Goal: Task Accomplishment & Management: Complete application form

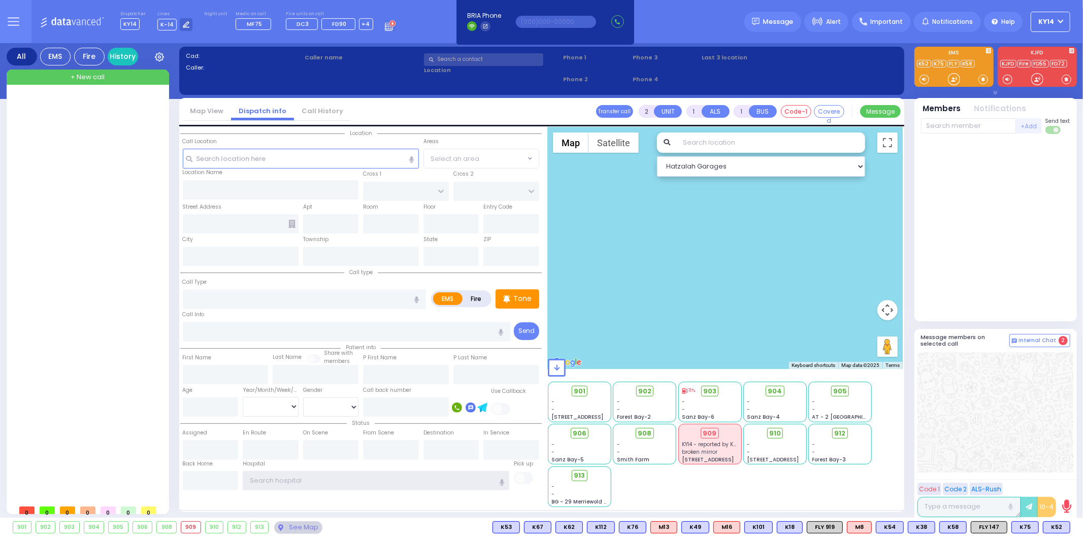
type input "ky14"
click at [100, 74] on span "+ New call" at bounding box center [88, 77] width 34 height 10
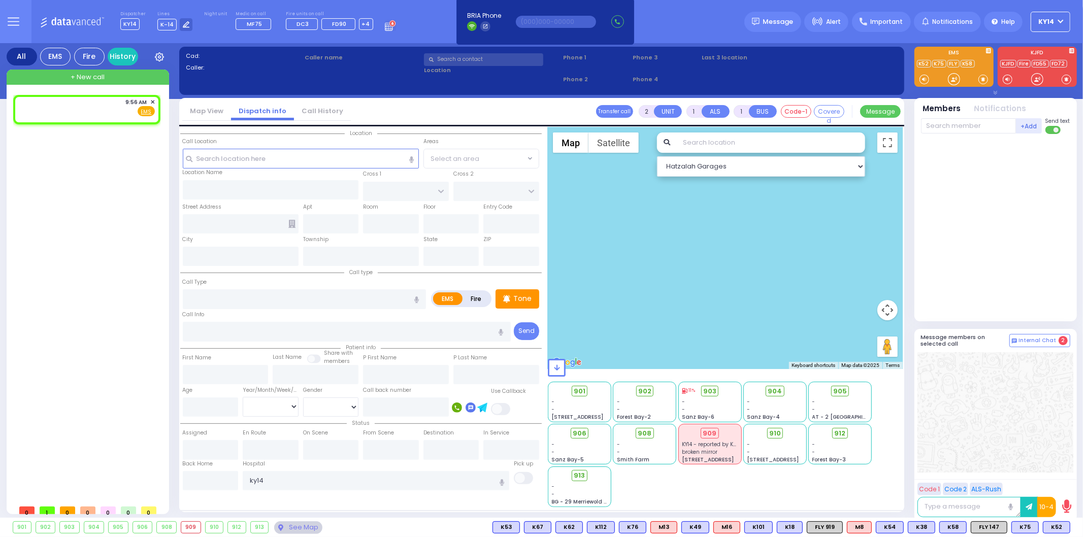
select select
radio input "true"
select select
type input "09:56"
select select "Hatzalah Garages"
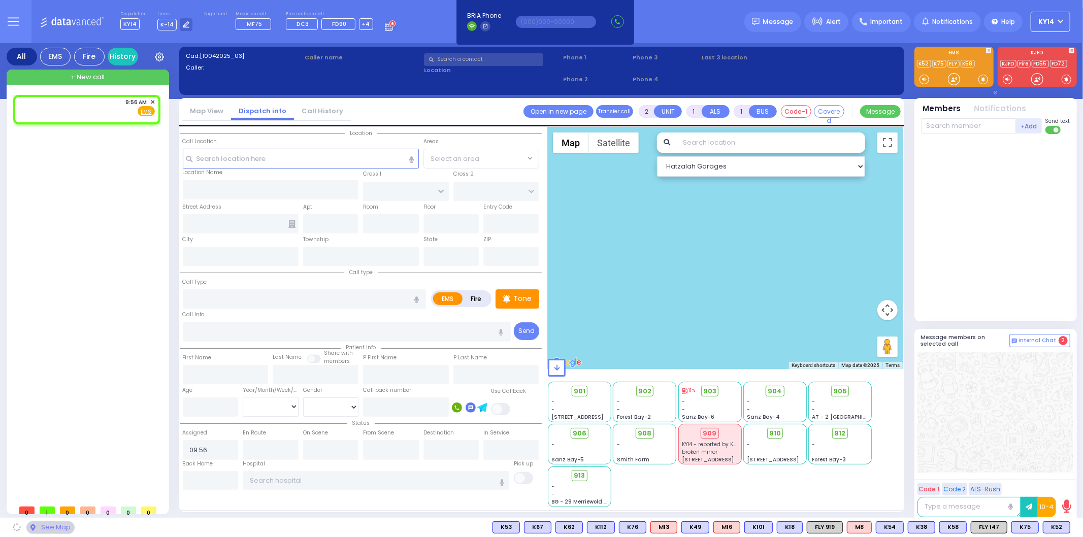
select select
radio input "true"
select select
select select "Hatzalah Garages"
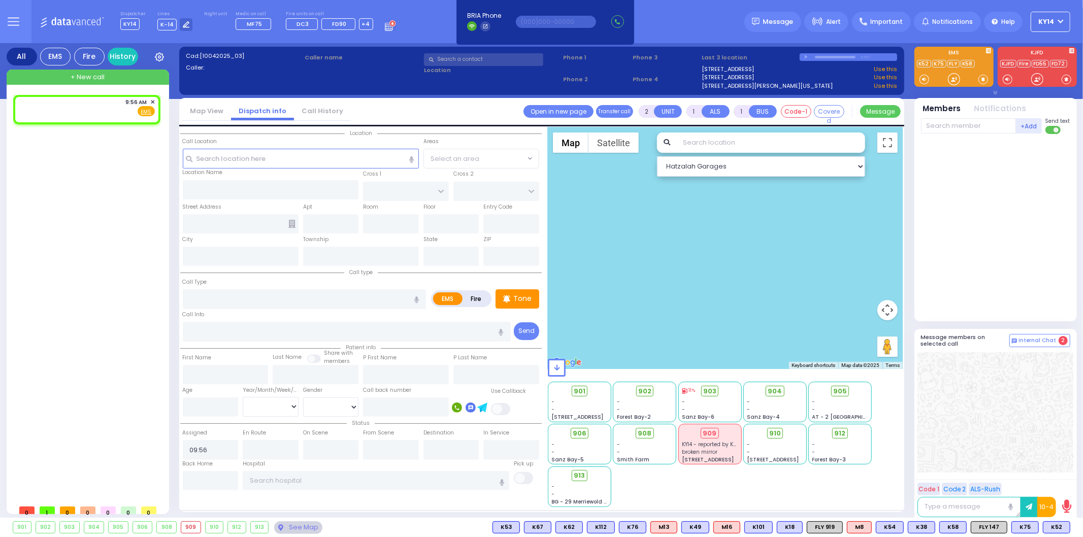
click at [483, 59] on input "text" at bounding box center [483, 59] width 119 height 13
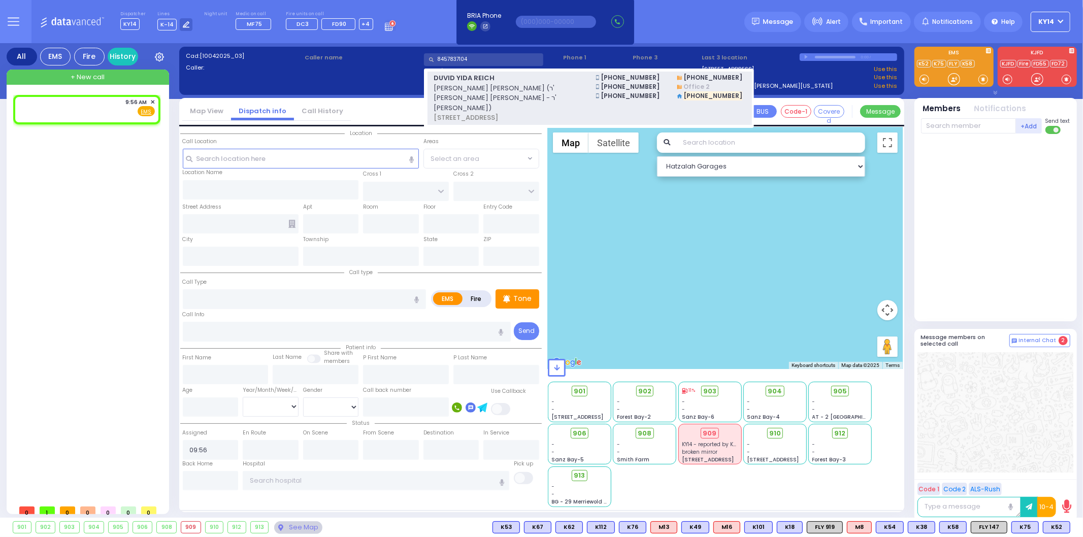
type input "8457837104"
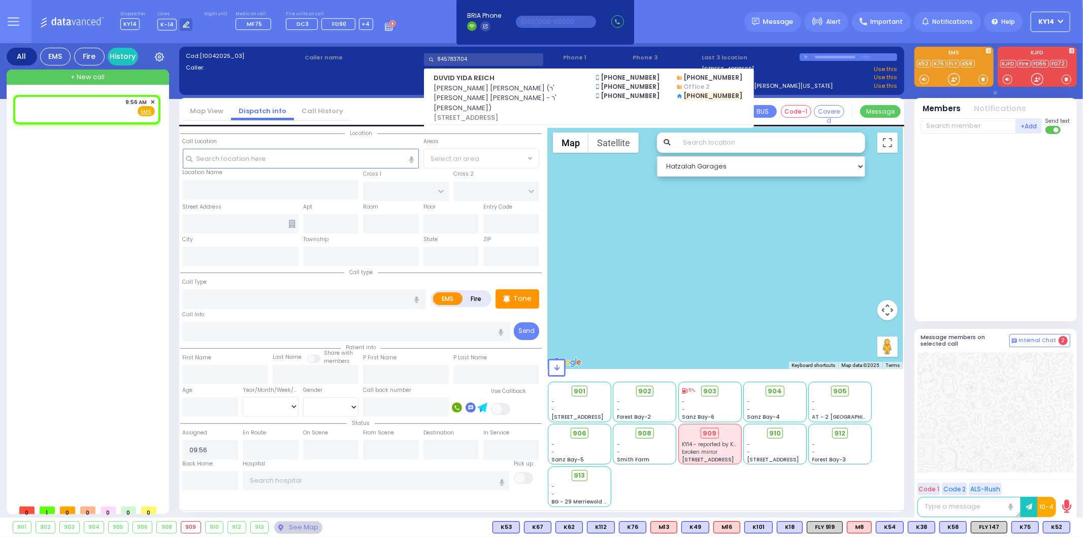
click at [503, 89] on span "[PERSON_NAME] [PERSON_NAME] (ר' [PERSON_NAME] [PERSON_NAME] - ר' [PERSON_NAME])" at bounding box center [509, 98] width 150 height 30
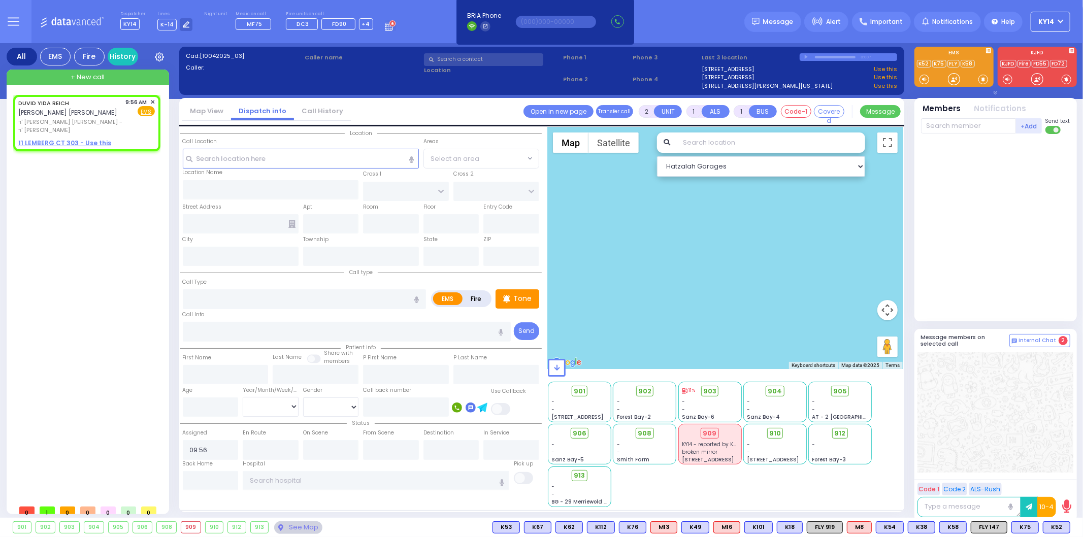
select select
radio input "true"
type input "[PERSON_NAME]"
type input "REICH"
select select
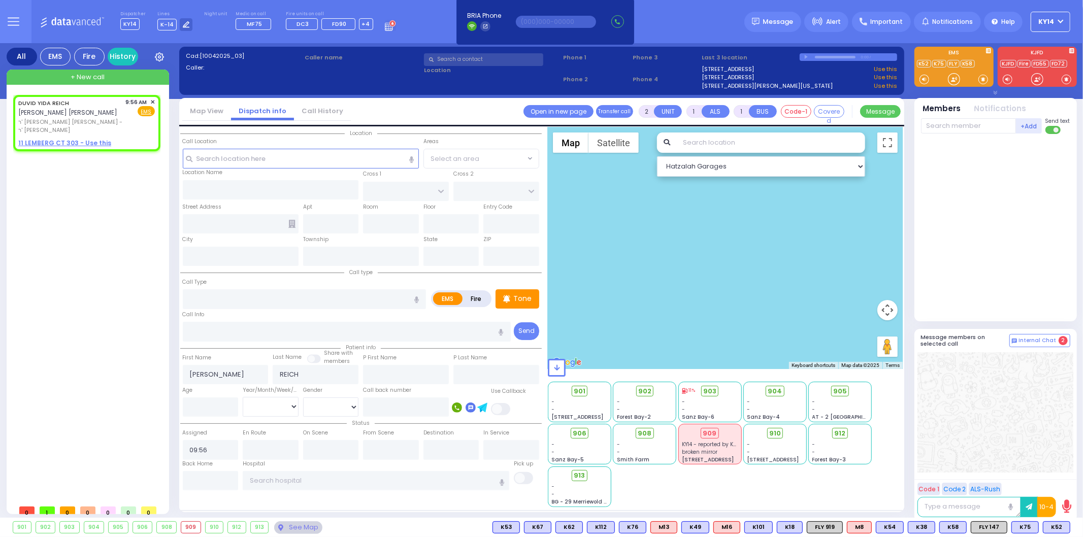
select select "Hatzalah Garages"
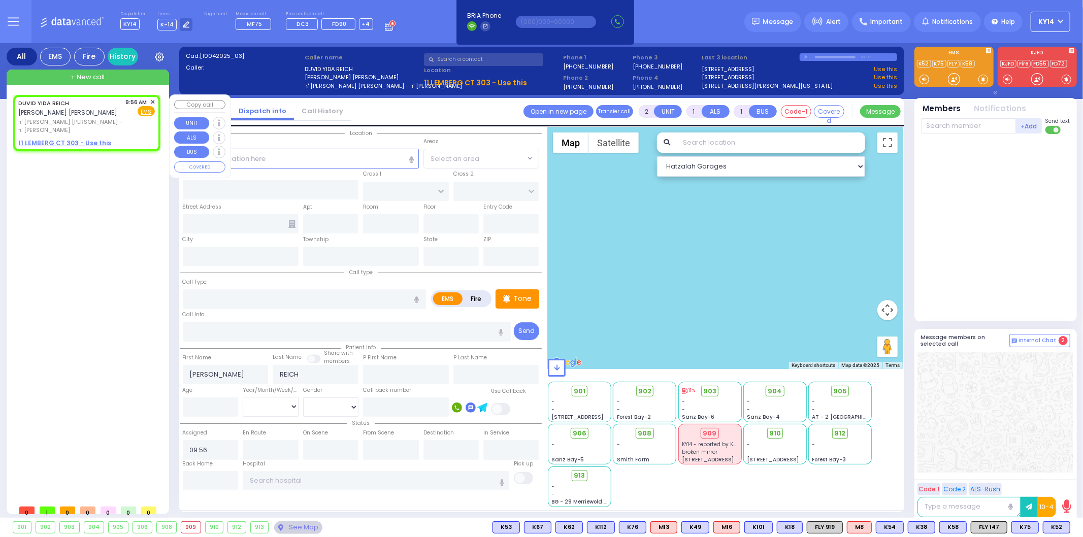
click at [61, 139] on u "11 LEMBERG CT 303 - Use this" at bounding box center [64, 143] width 93 height 9
select select
radio input "true"
select select
select select "Hatzalah Garages"
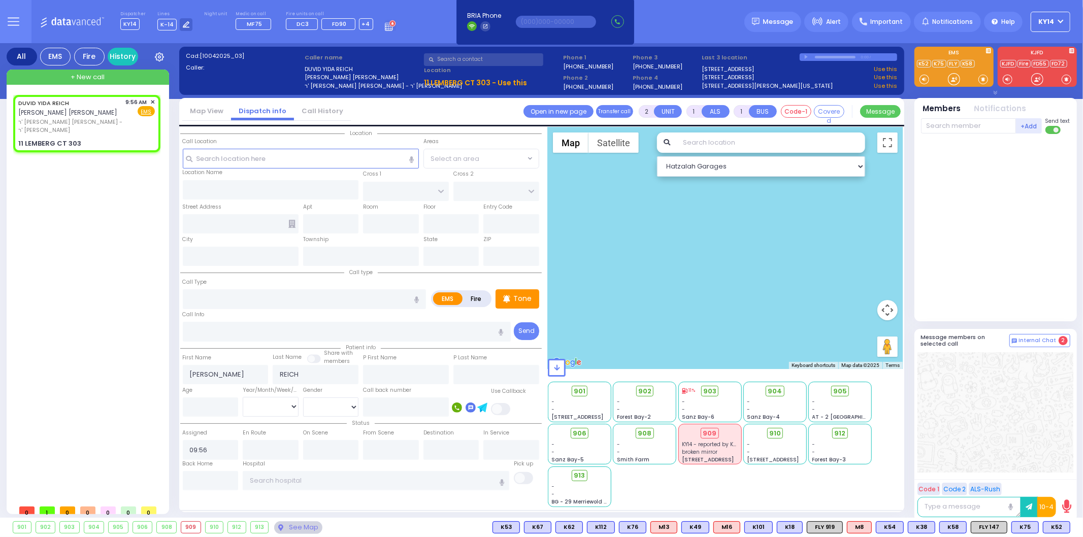
select select
radio input "true"
select select
select select "Hatzalah Garages"
type input "ACRES RD"
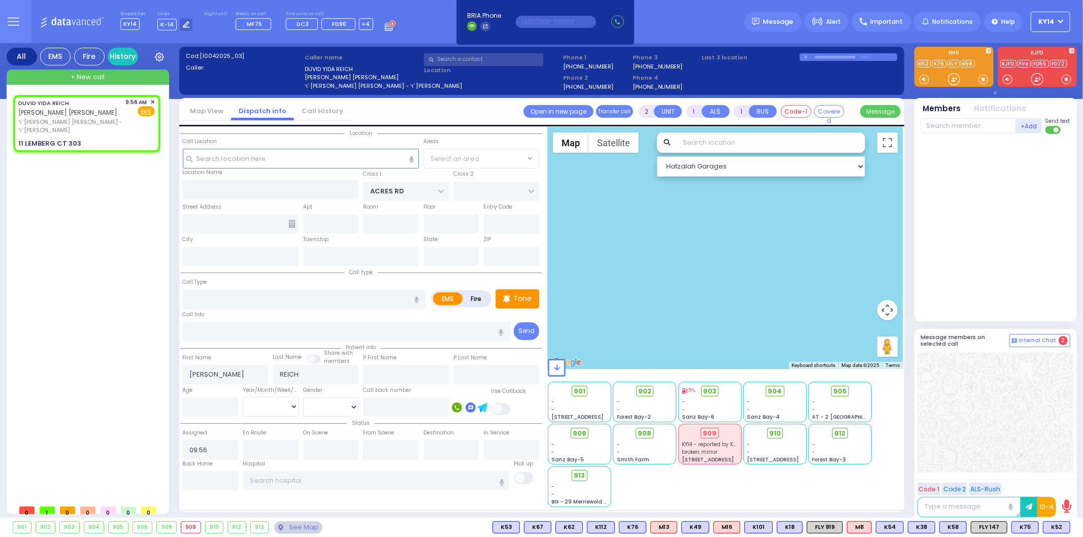
type input "11 LEMBERG CT"
type input "303"
type input "Monroe"
type input "[US_STATE]"
type input "10950"
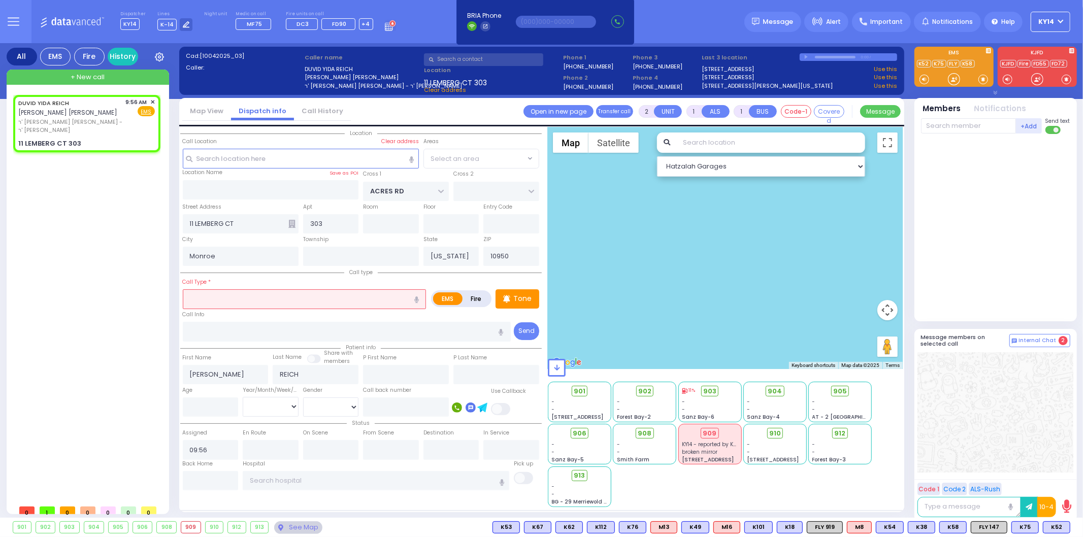
select select "PALM TREE"
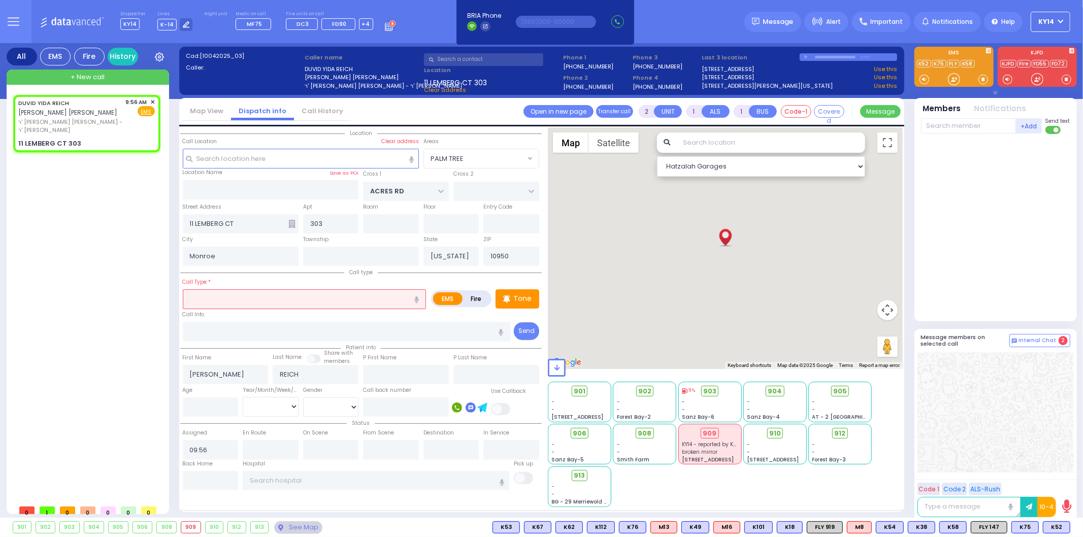
click at [245, 292] on input "text" at bounding box center [305, 298] width 244 height 19
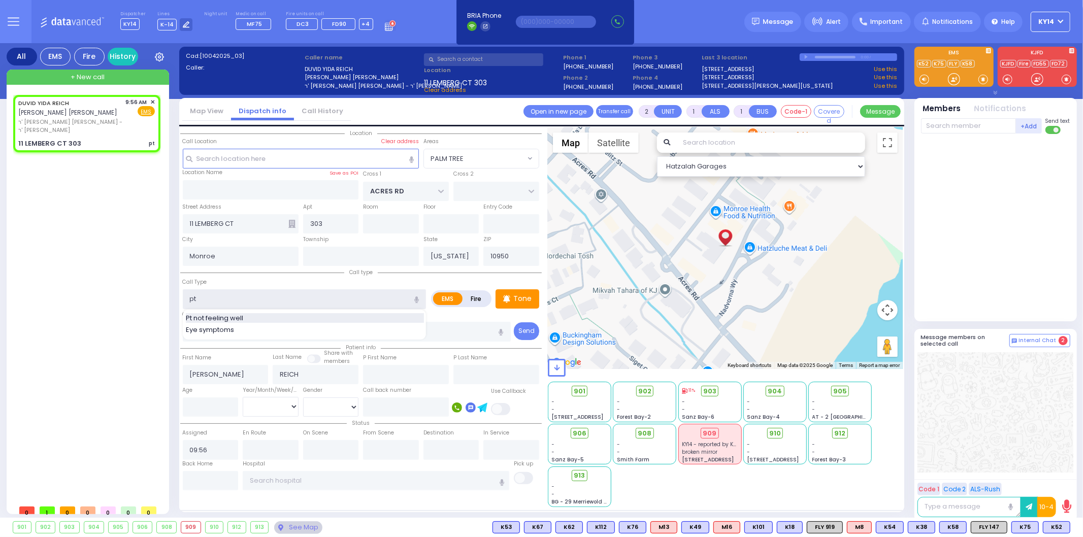
type input "pt"
click at [240, 315] on span "Pt not feeling well" at bounding box center [216, 318] width 61 height 10
select select
type input "Pt not feeling well"
radio input "true"
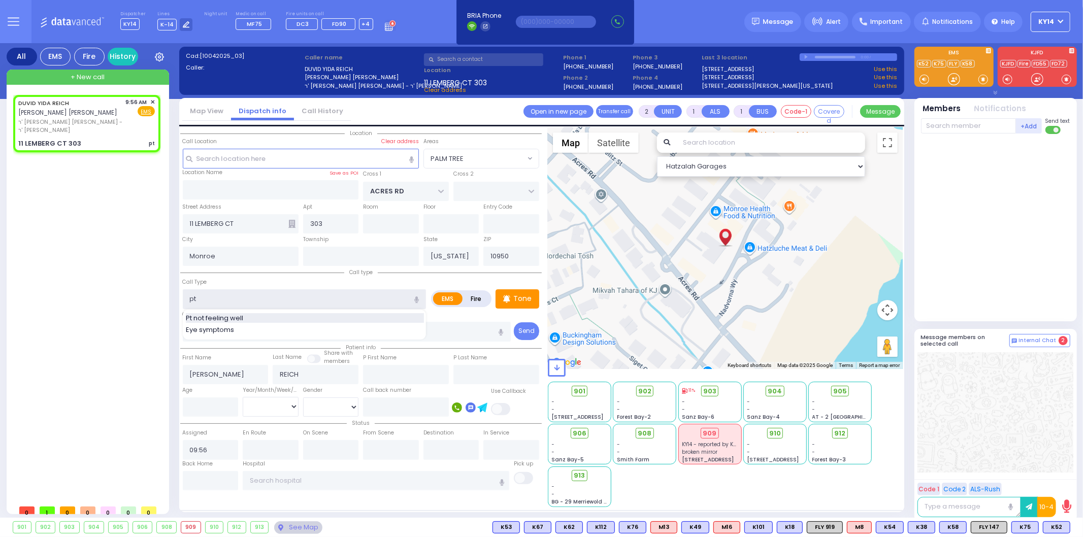
select select
select select "Hatzalah Garages"
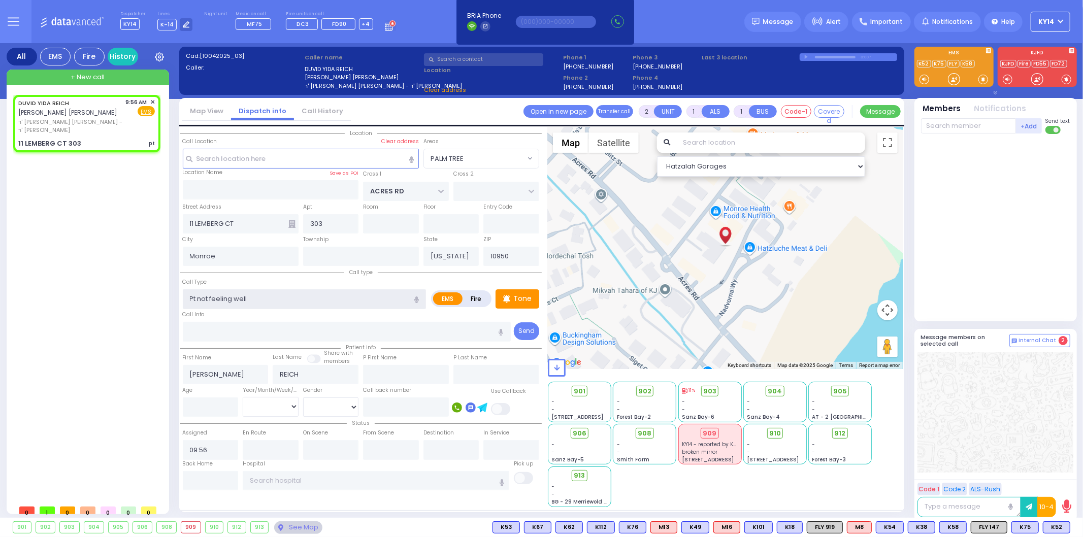
type input "1"
type input "0"
select select "PALM TREE"
select select
radio input "true"
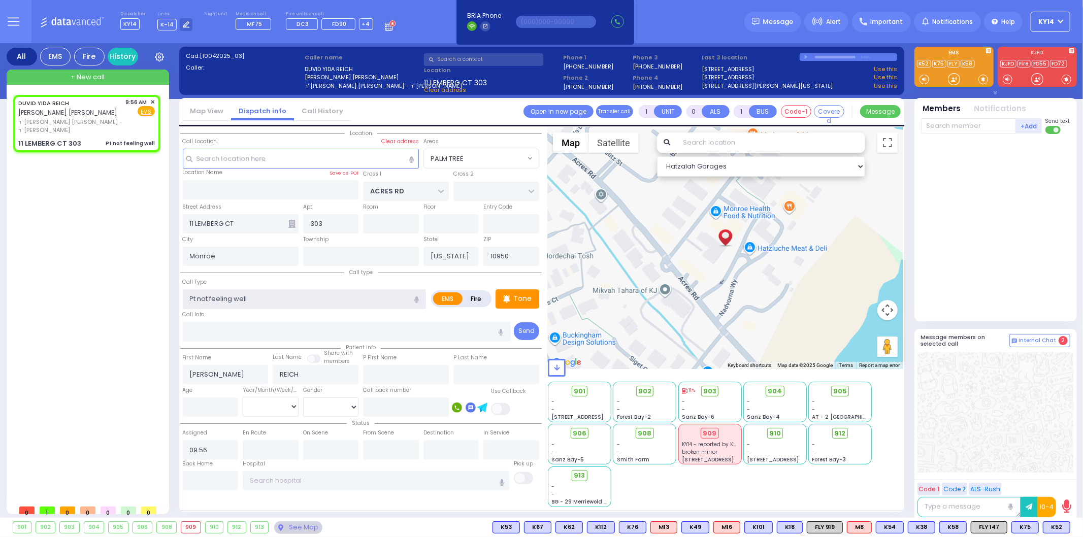
select select
select select "Hatzalah Garages"
select select "PALM TREE"
click at [981, 123] on input "text" at bounding box center [968, 125] width 95 height 15
select select
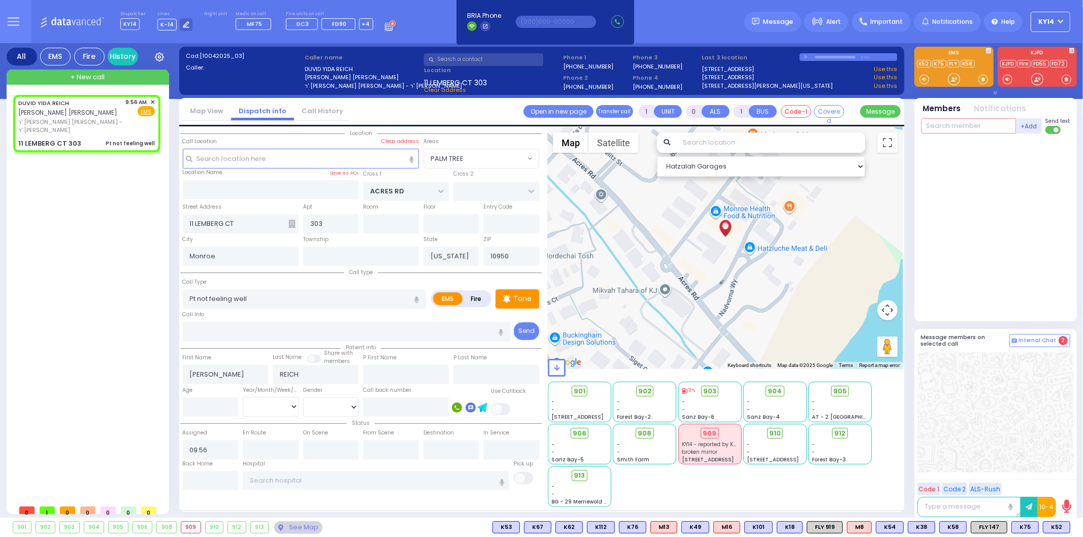
radio input "true"
select select
select select "Hatzalah Garages"
select select "PALM TREE"
click at [517, 298] on p "Tone" at bounding box center [522, 299] width 18 height 11
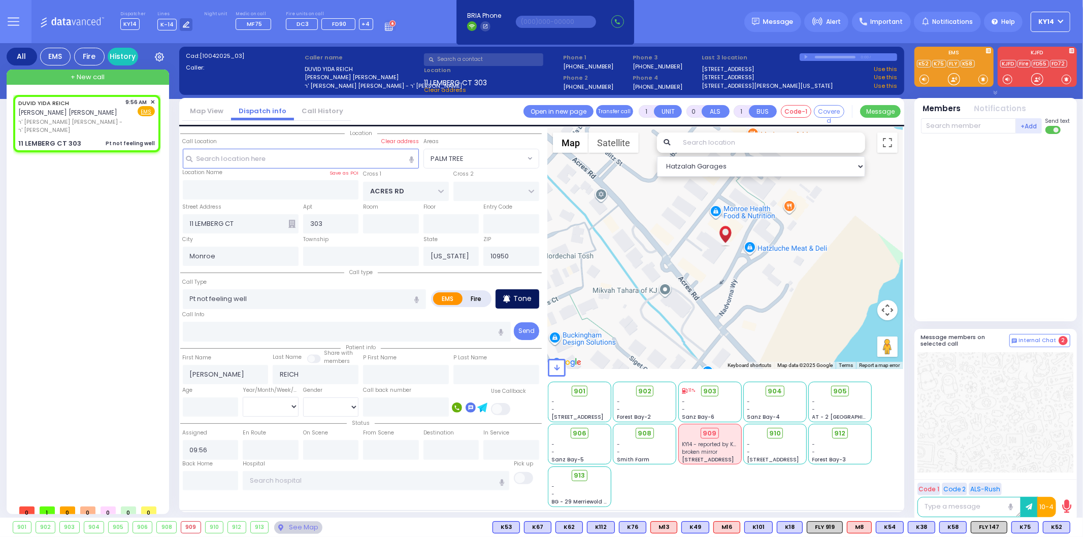
click at [526, 296] on p "Tone" at bounding box center [522, 299] width 18 height 11
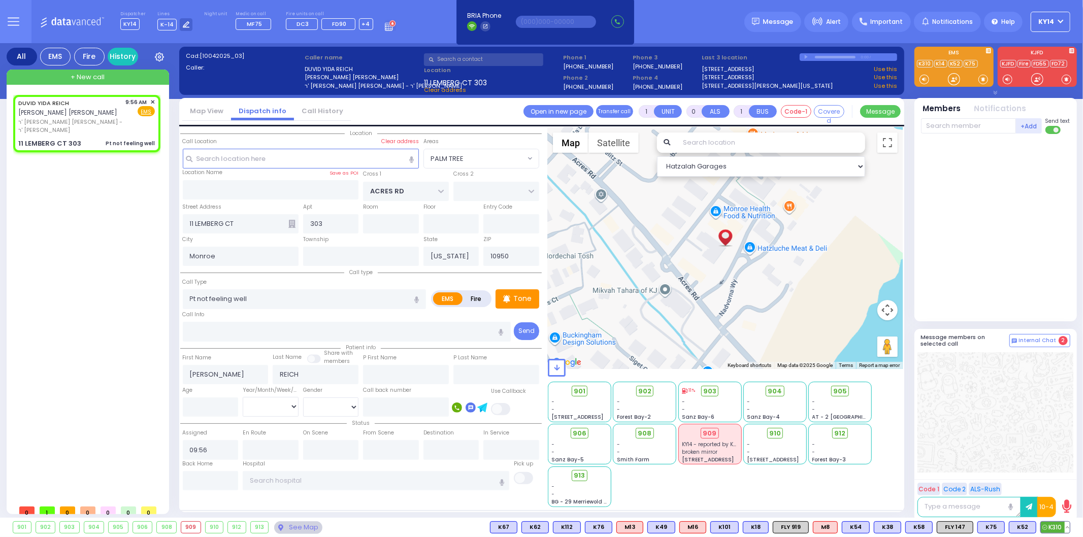
click at [1052, 525] on span "K310" at bounding box center [1055, 527] width 29 height 11
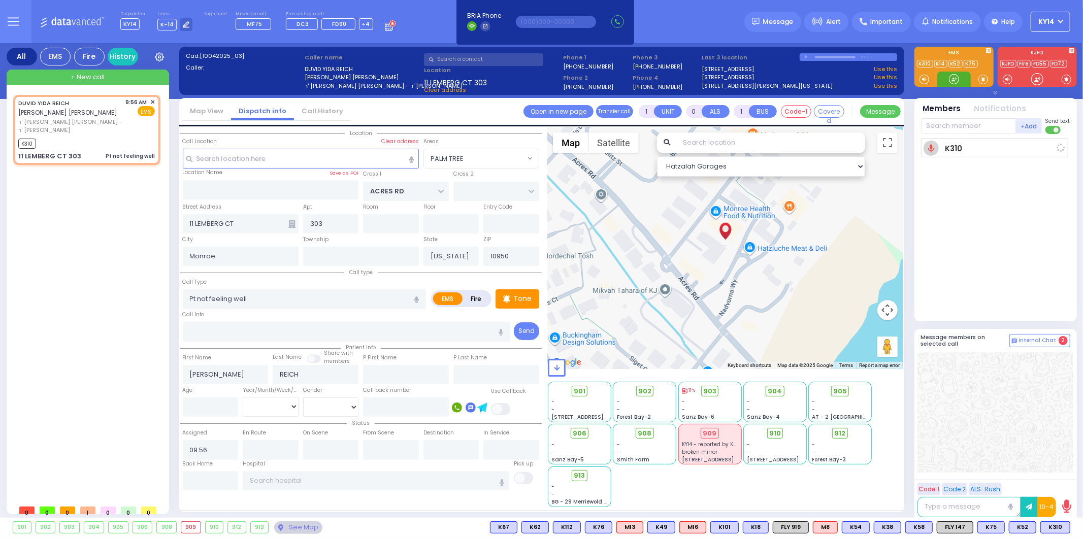
select select
radio input "true"
select select
type input "09:58"
select select "Hatzalah Garages"
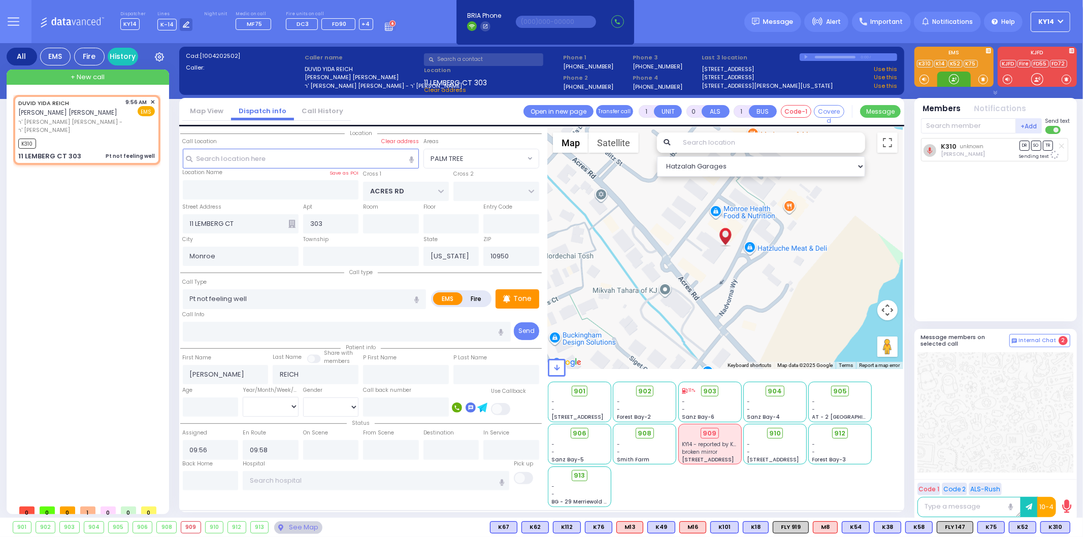
select select "PALM TREE"
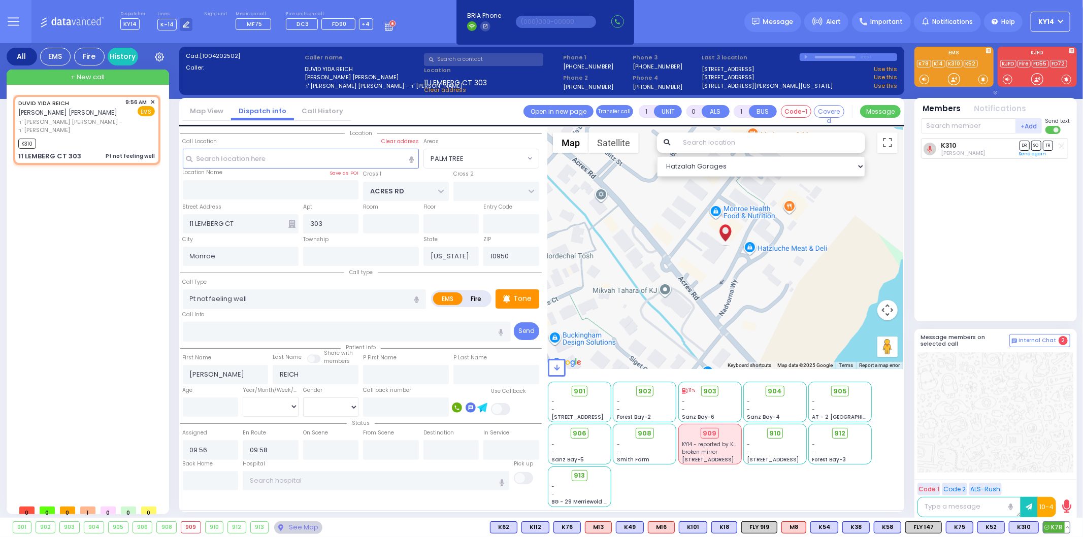
click at [1056, 526] on span "K78" at bounding box center [1057, 527] width 26 height 11
select select
radio input "true"
select select
select select "Hatzalah Garages"
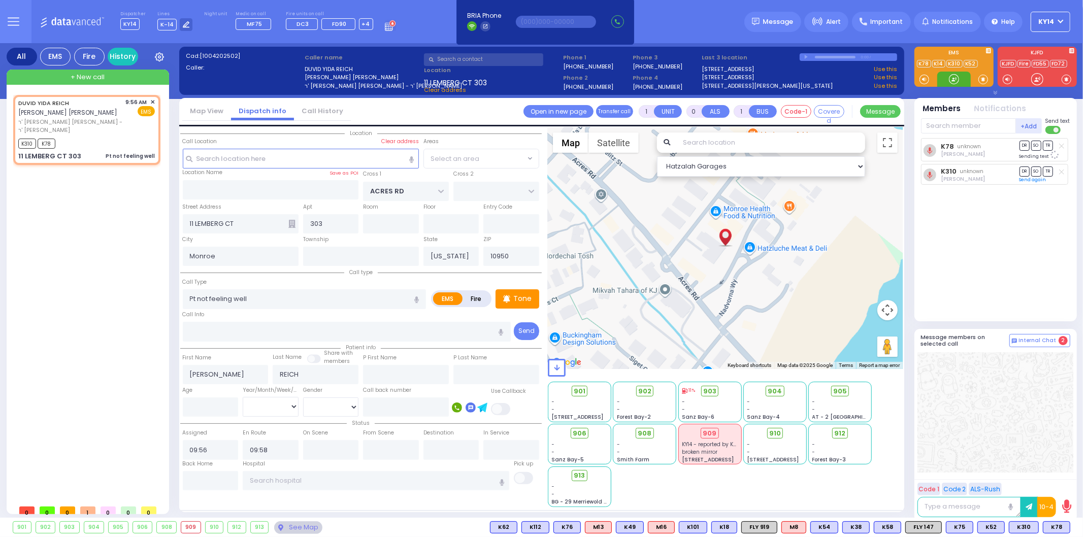
select select "PALM TREE"
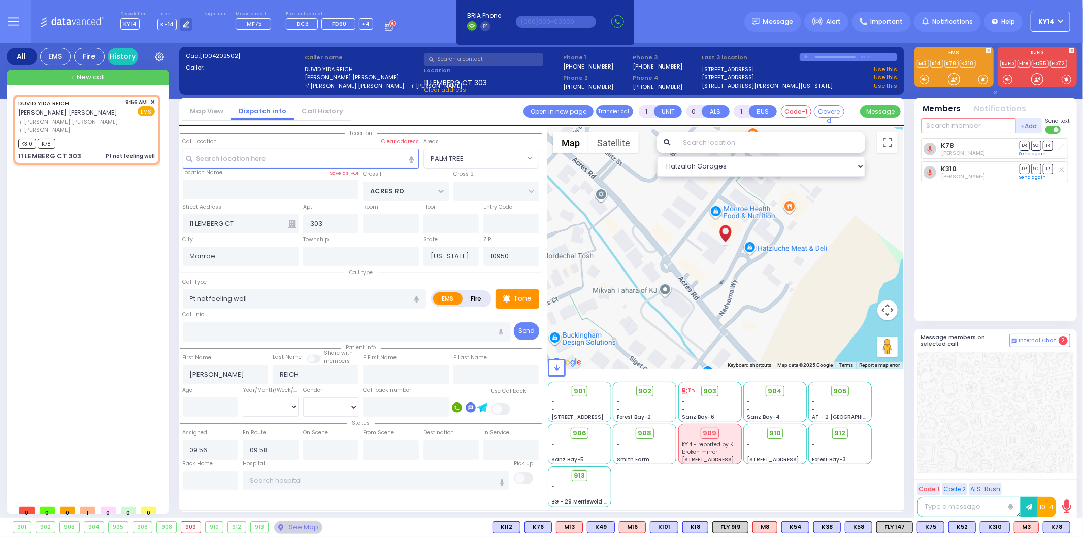
click at [974, 129] on input "text" at bounding box center [968, 125] width 95 height 15
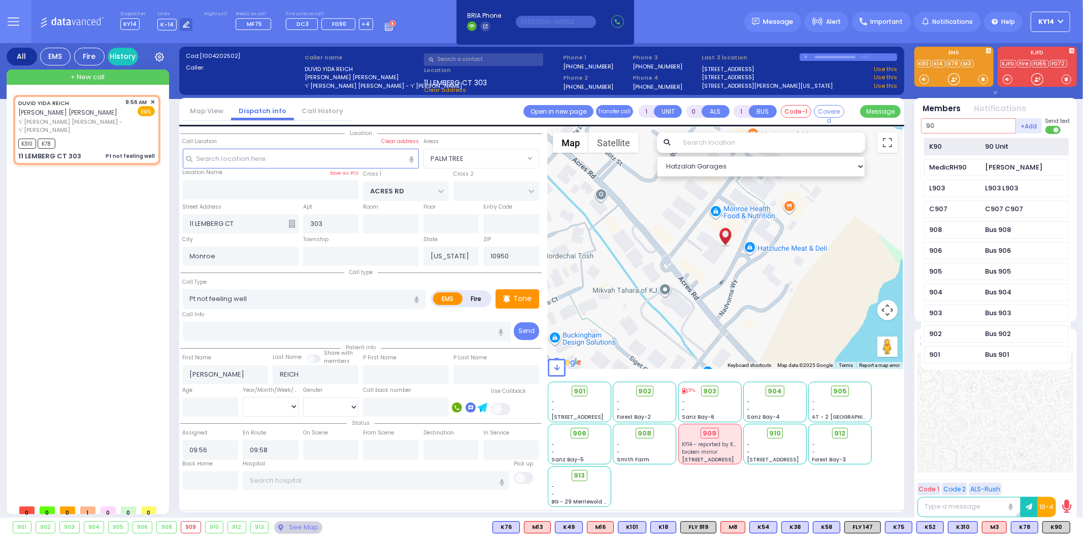
type input "90"
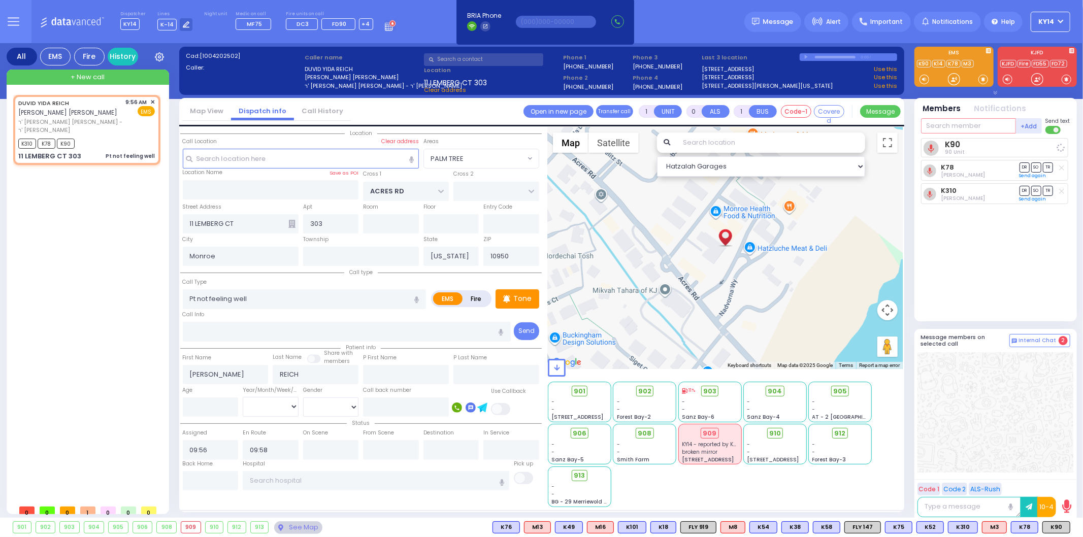
select select
radio input "true"
select select
select select "Hatzalah Garages"
select select "PALM TREE"
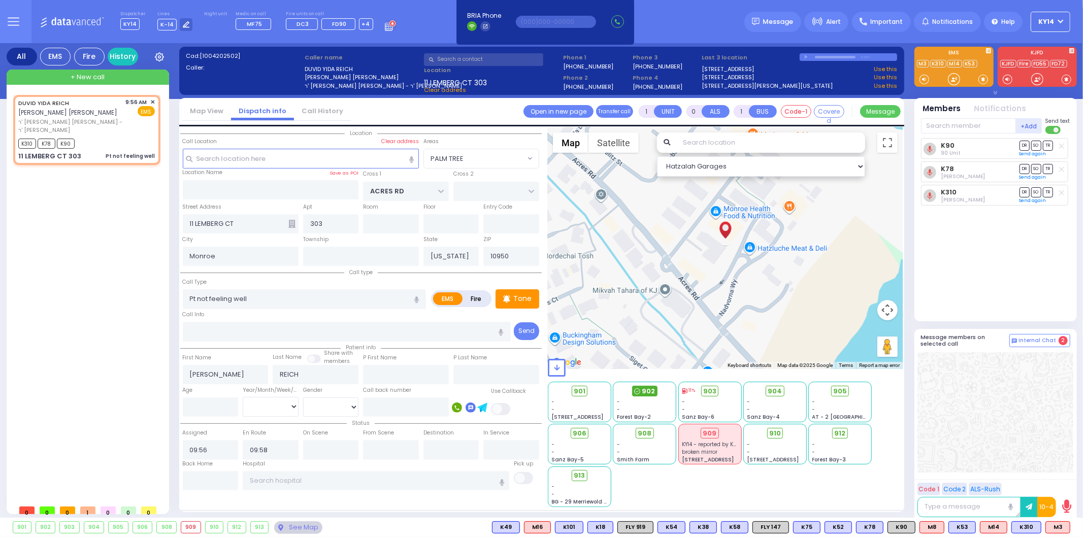
click at [647, 389] on span "902" at bounding box center [648, 391] width 13 height 10
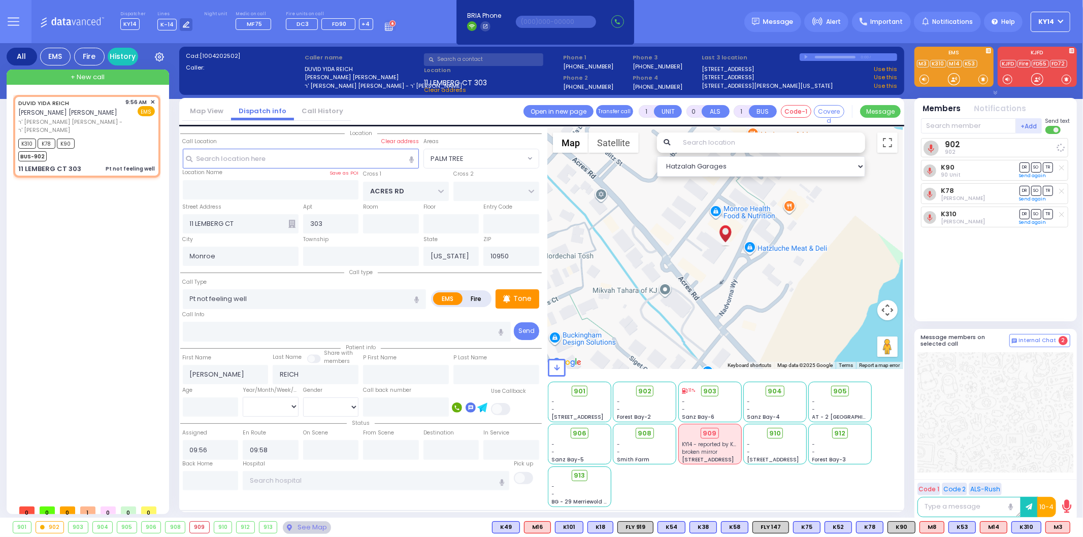
select select
radio input "true"
select select
select select "Hatzalah Garages"
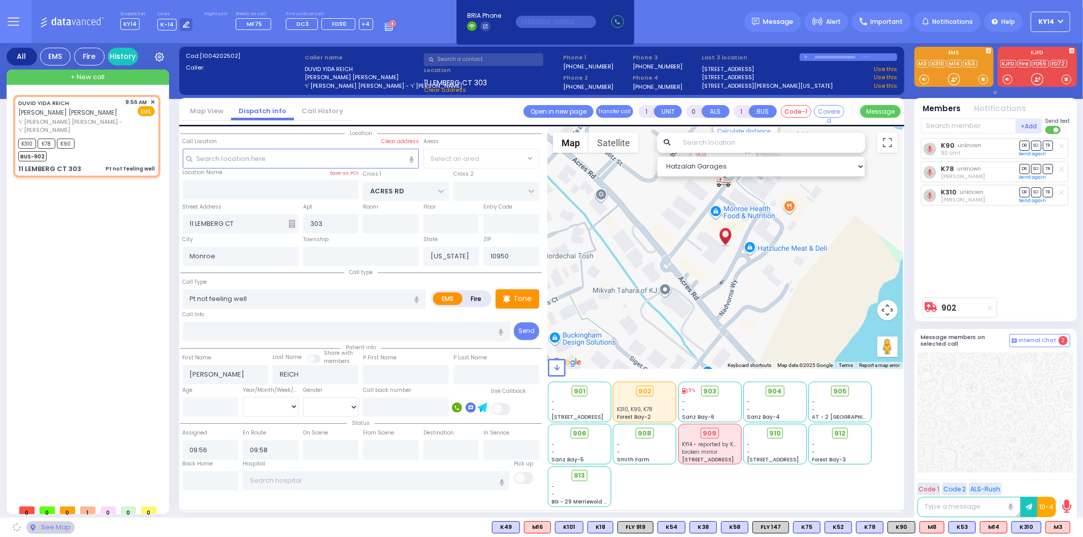
select select "PALM TREE"
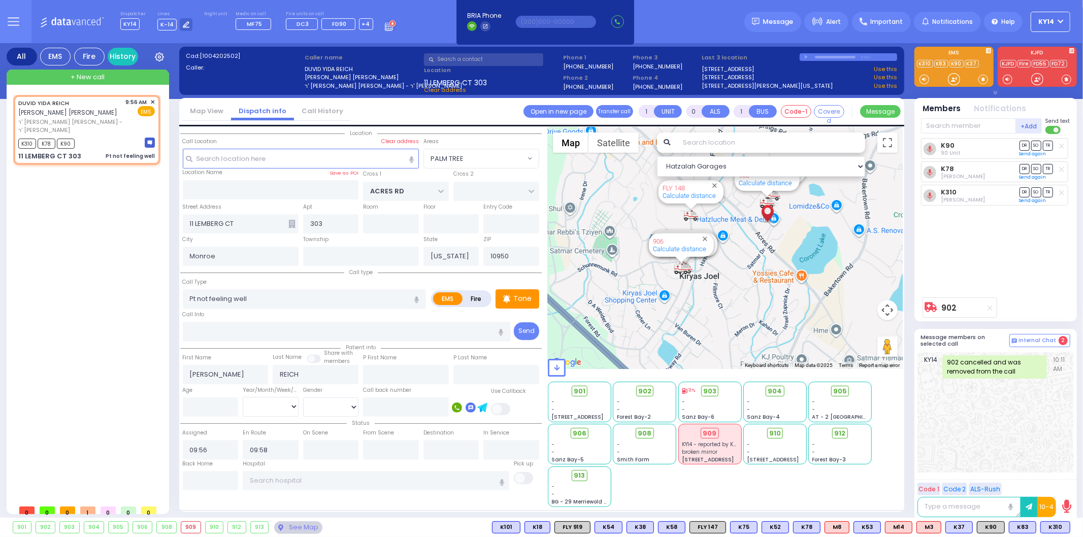
select select
radio input "true"
select select
select select "Hatzalah Garages"
select select "PALM TREE"
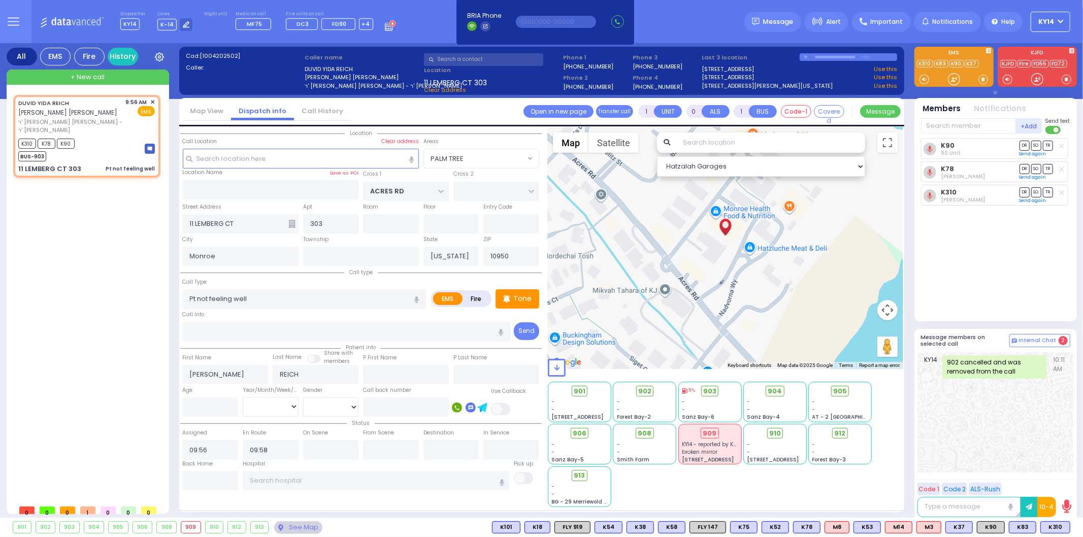
select select
radio input "true"
select select
select select "Hatzalah Garages"
select select "PALM TREE"
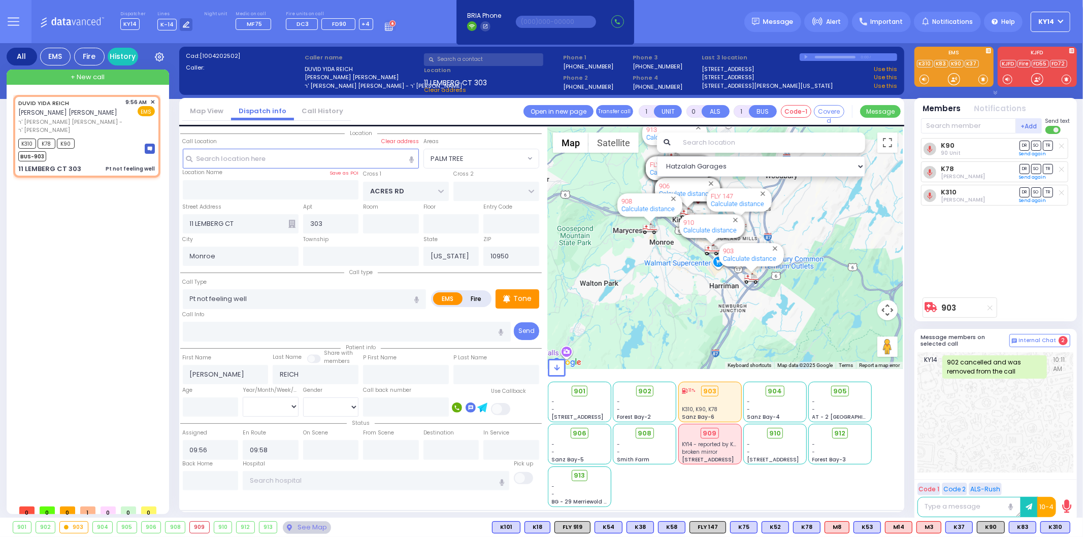
type input "6"
select select
radio input "true"
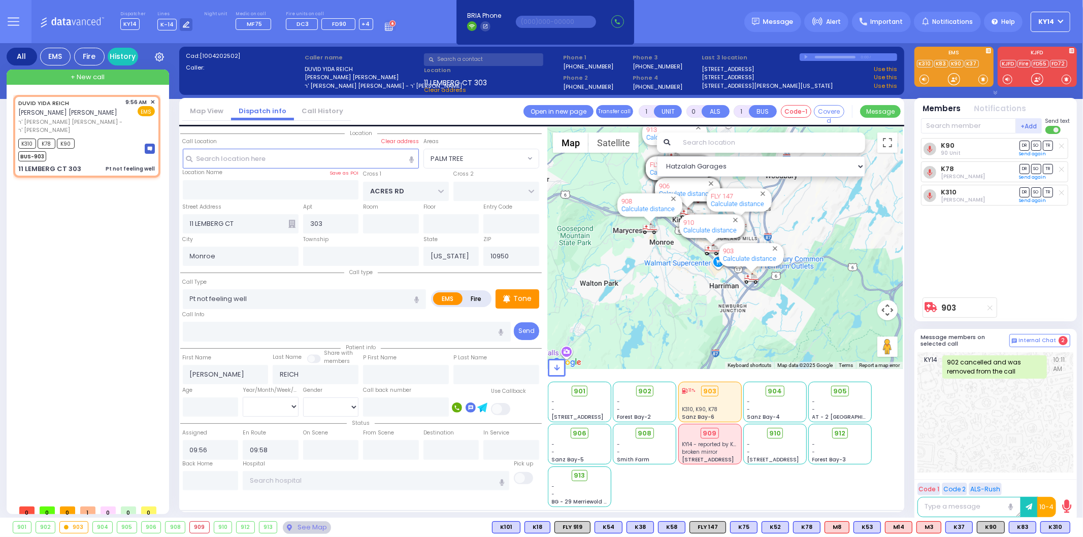
type input "Unknown"
select select "Year"
select select "Hatzalah Garages"
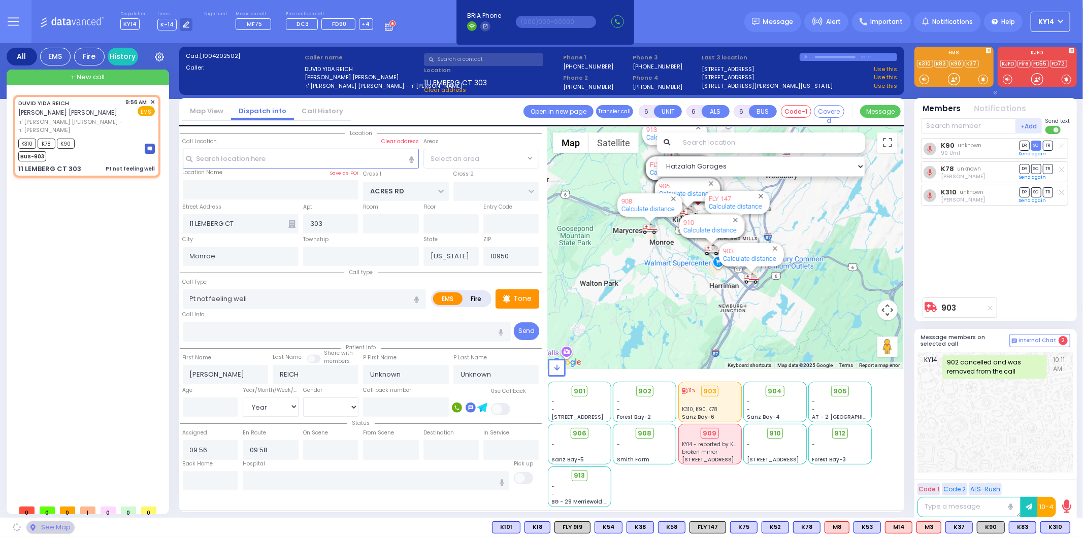
select select "PALM TREE"
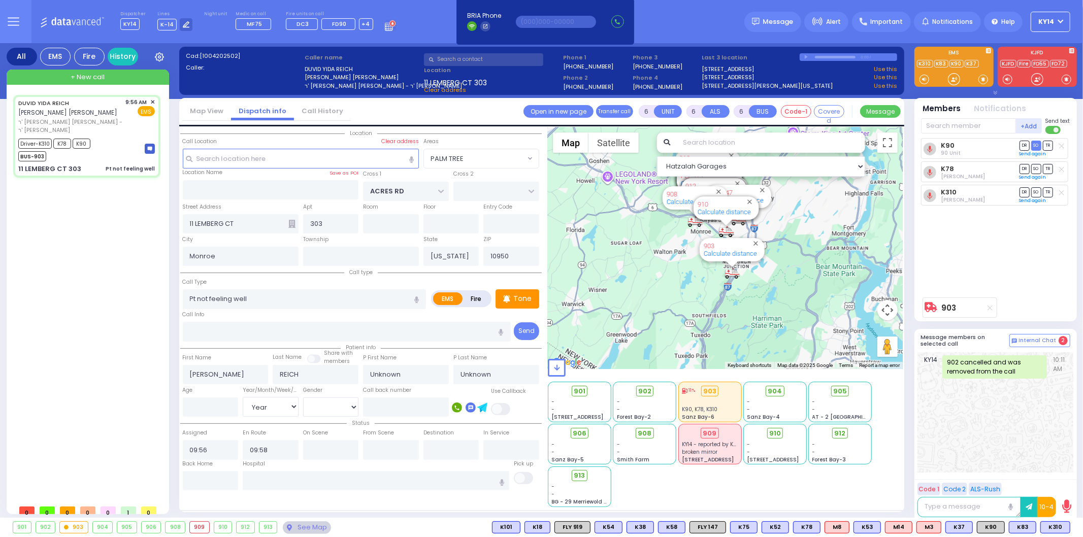
select select
radio input "true"
select select "Year"
type input "09:59"
type input "10:18"
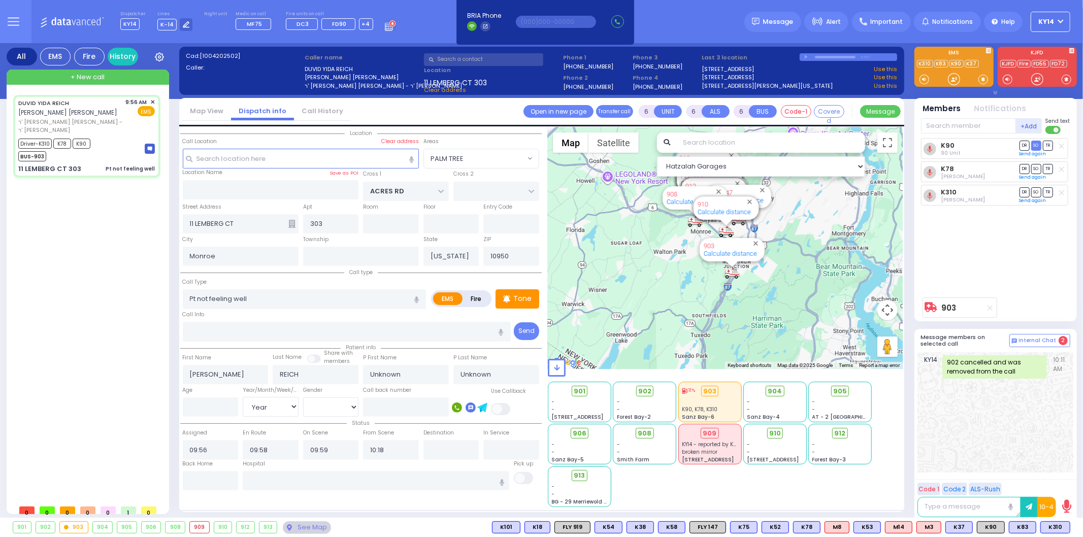
select select "Hatzalah Garages"
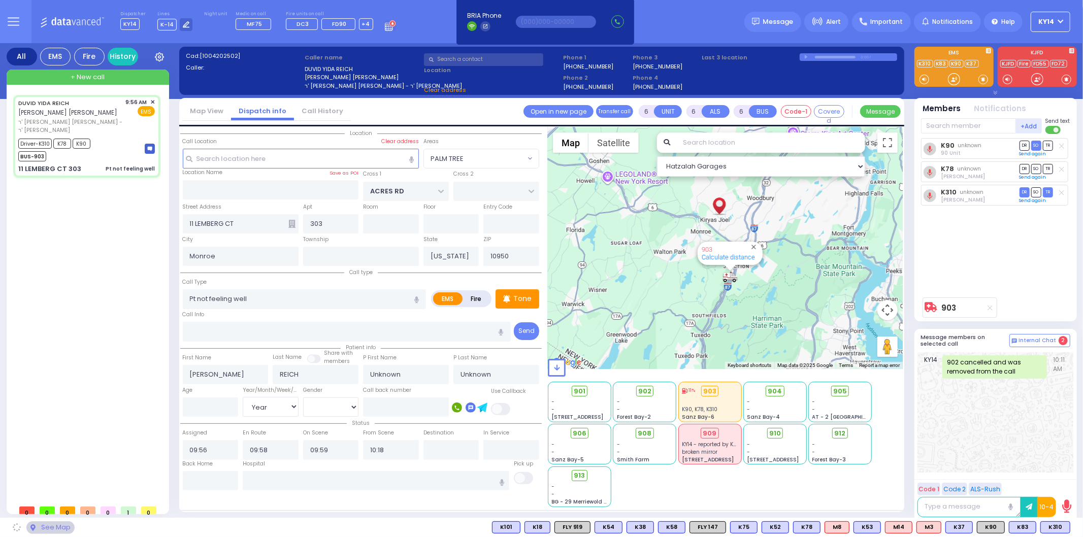
select select
radio input "true"
select select "Year"
select select "Hatzalah Garages"
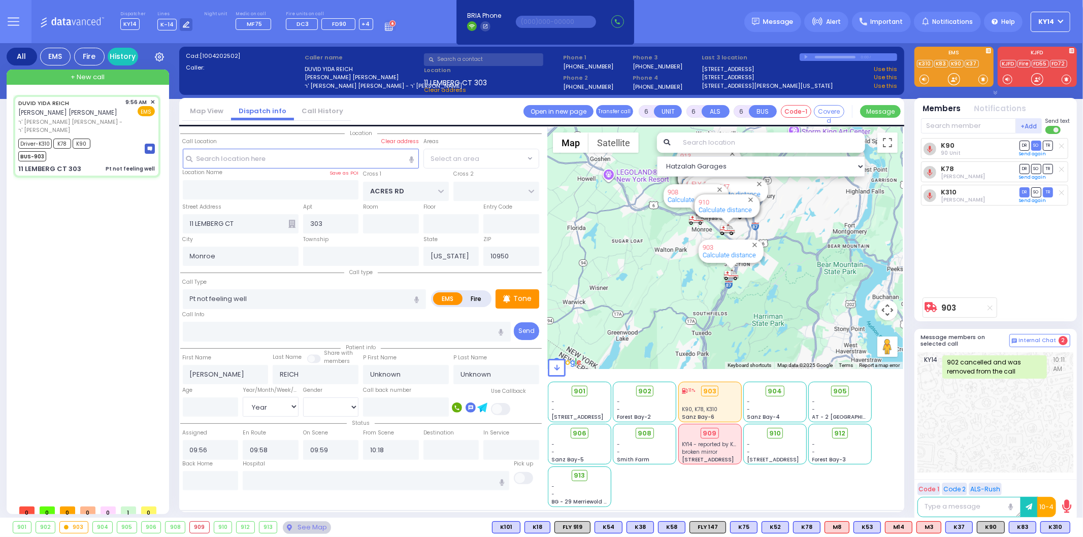
select select
radio input "true"
select select "Year"
select select "Hatzalah Garages"
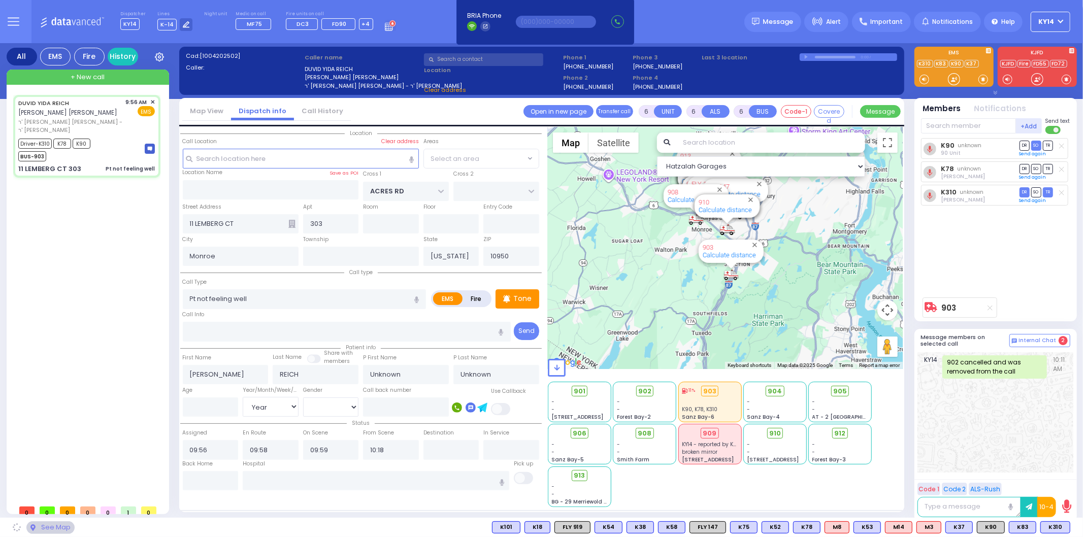
select select "PALM TREE"
select select
radio input "true"
select select "Year"
select select "Hatzalah Garages"
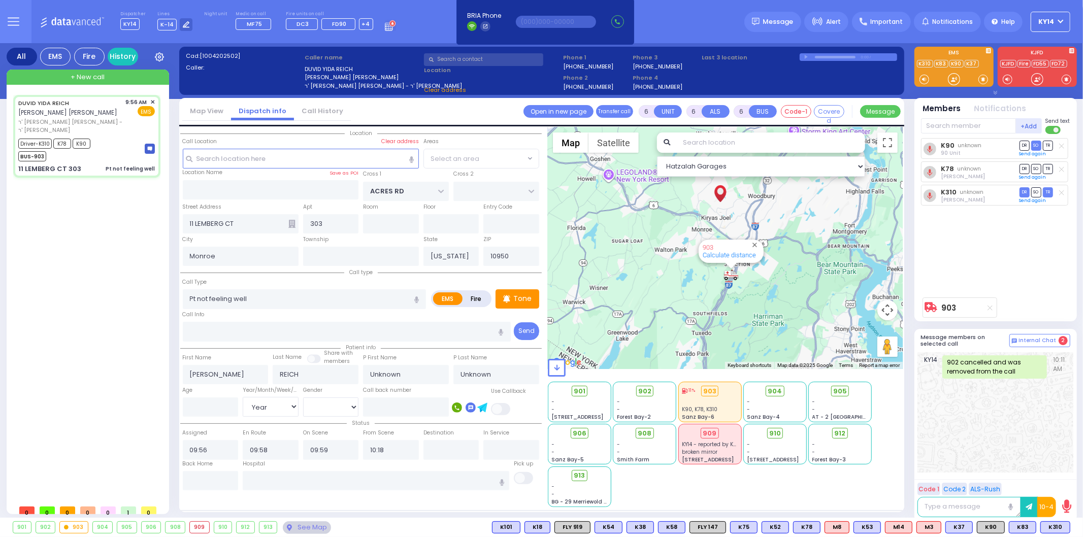
select select "PALM TREE"
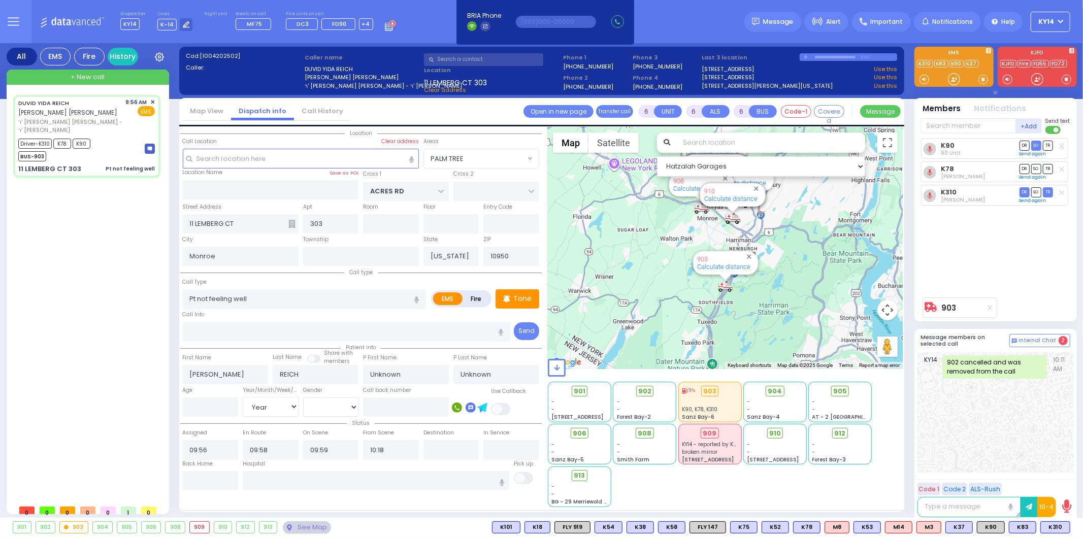
select select
radio input "true"
type input "Faigy"
type input "Reich"
type input "4"
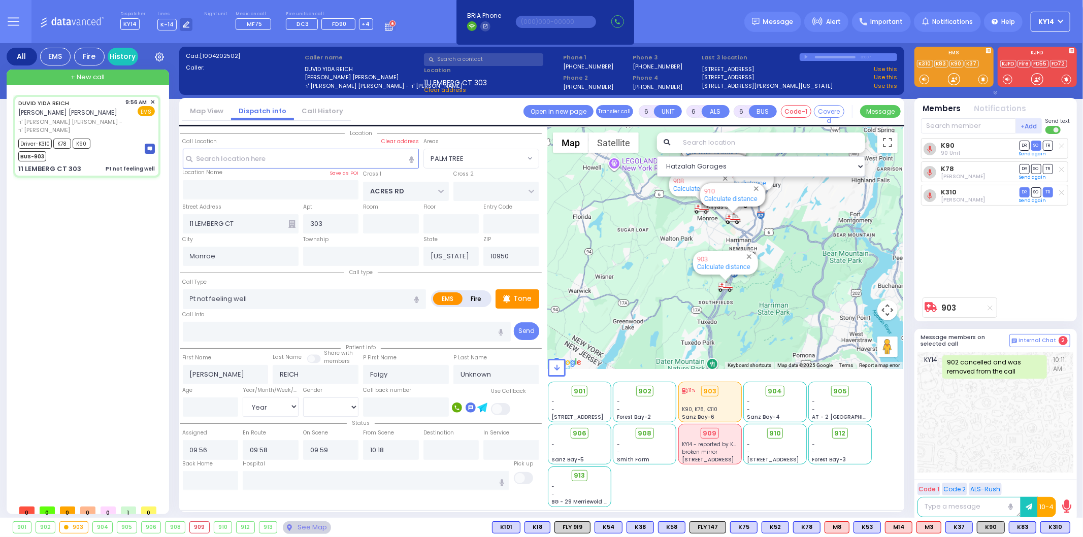
select select "Year"
select select "[DEMOGRAPHIC_DATA]"
select select "Hatzalah Garages"
select select "PALM TREE"
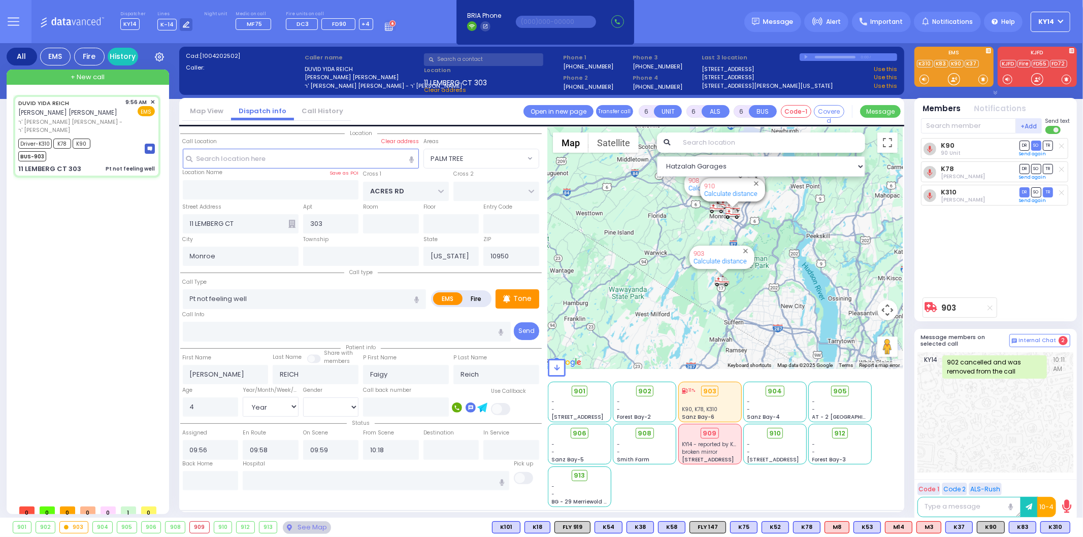
select select
radio input "true"
select select "Year"
select select "[DEMOGRAPHIC_DATA]"
select select "Hatzalah Garages"
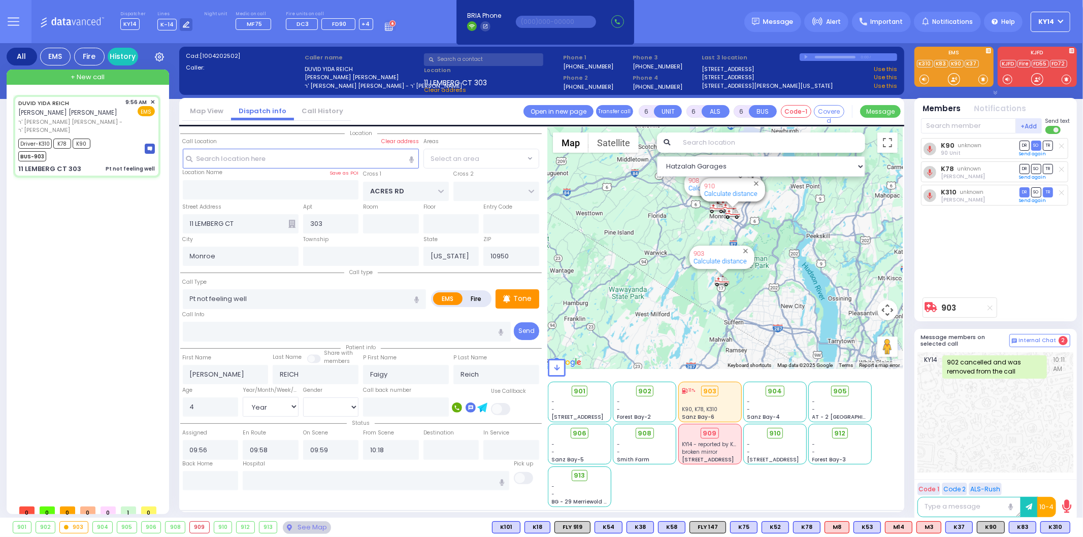
select select "PALM TREE"
select select
radio input "true"
select select "Year"
select select "[DEMOGRAPHIC_DATA]"
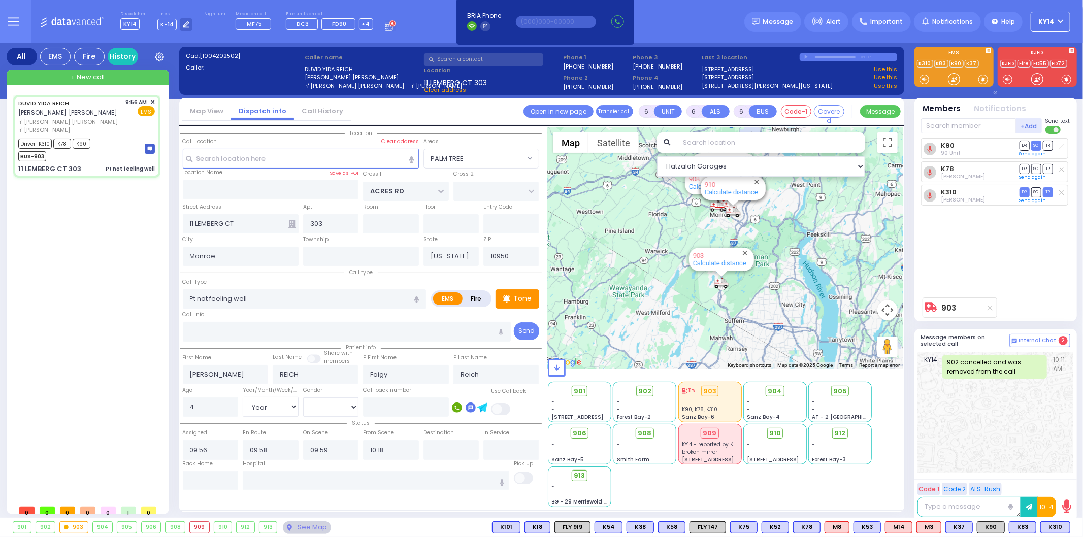
type input "[US_STATE][GEOGRAPHIC_DATA]- [GEOGRAPHIC_DATA] [STREET_ADDRESS][US_STATE]"
select select "Hatzalah Garages"
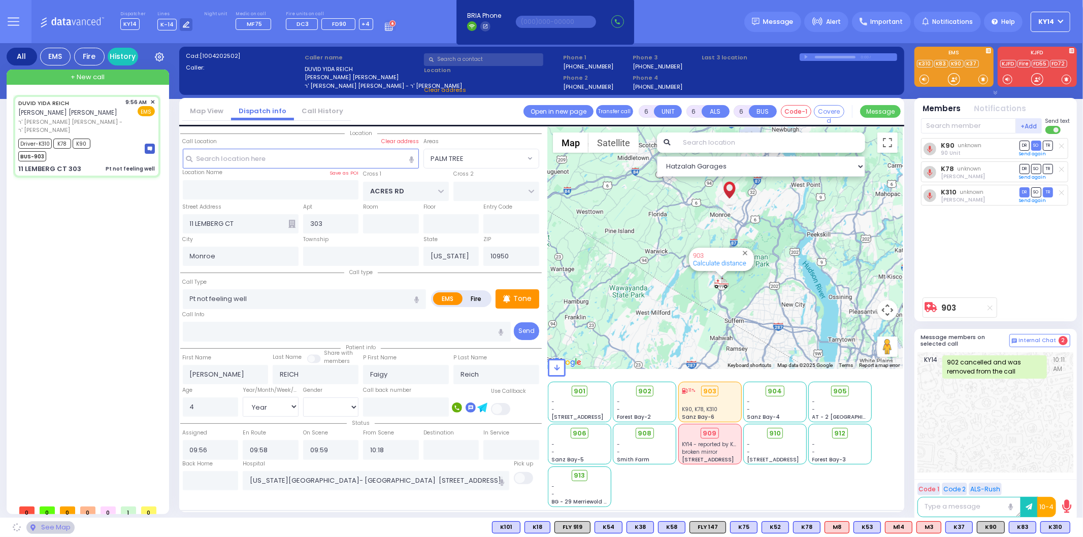
select select "PALM TREE"
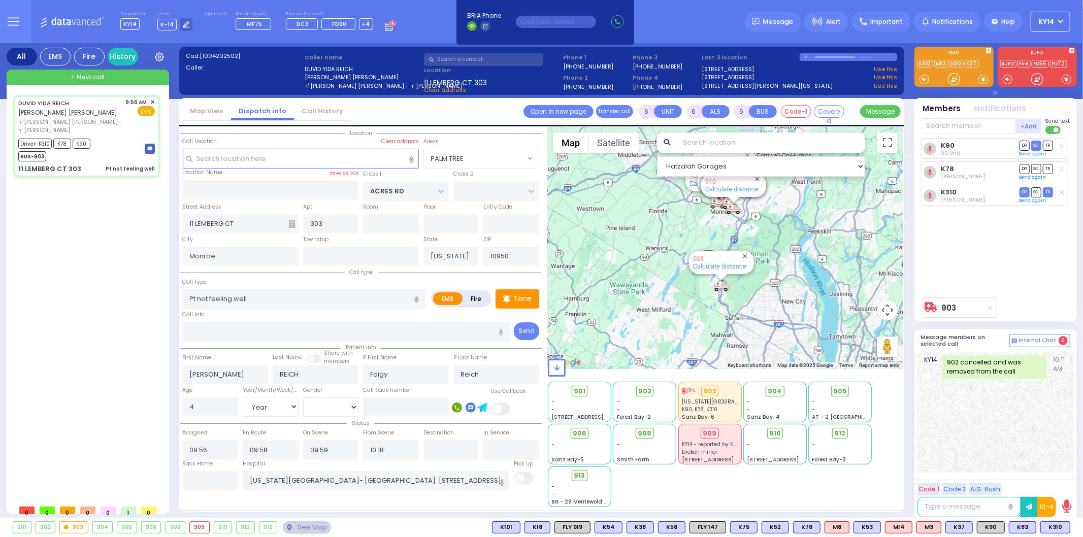
select select
radio input "true"
select select "Year"
select select "[DEMOGRAPHIC_DATA]"
select select "Hatzalah Garages"
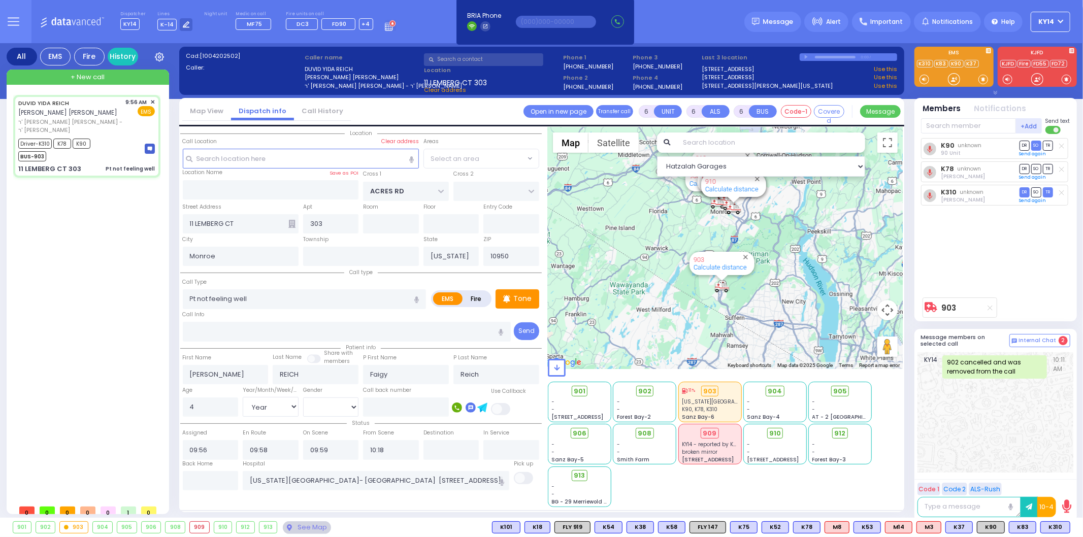
select select "PALM TREE"
